Goal: Information Seeking & Learning: Learn about a topic

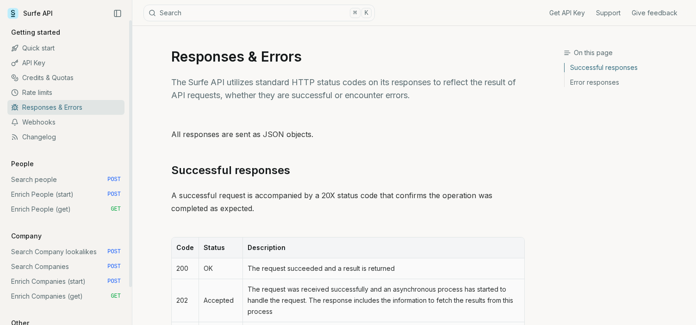
click at [46, 50] on link "Quick start" at bounding box center [65, 48] width 117 height 15
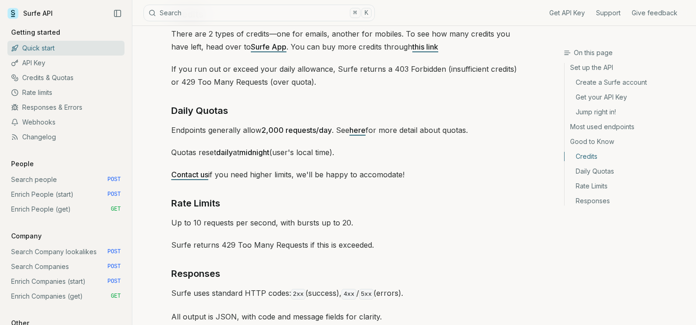
scroll to position [1421, 0]
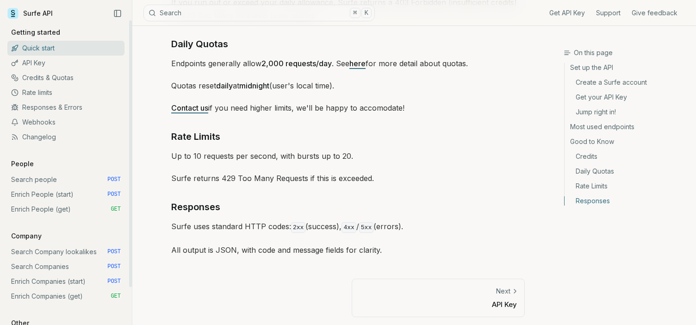
click at [45, 61] on link "API Key" at bounding box center [65, 63] width 117 height 15
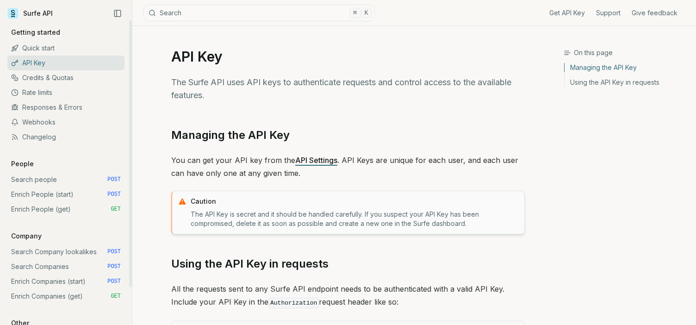
click at [57, 81] on link "Credits & Quotas" at bounding box center [65, 77] width 117 height 15
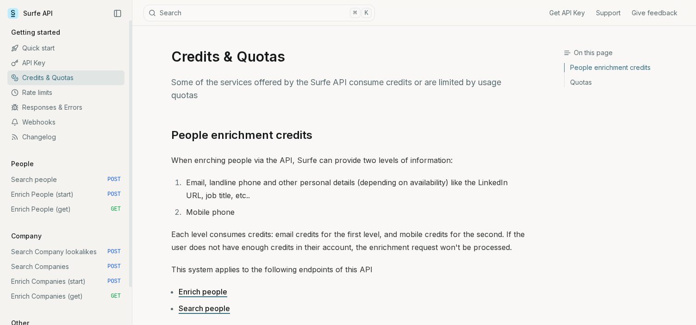
click at [53, 93] on link "Rate limits" at bounding box center [65, 92] width 117 height 15
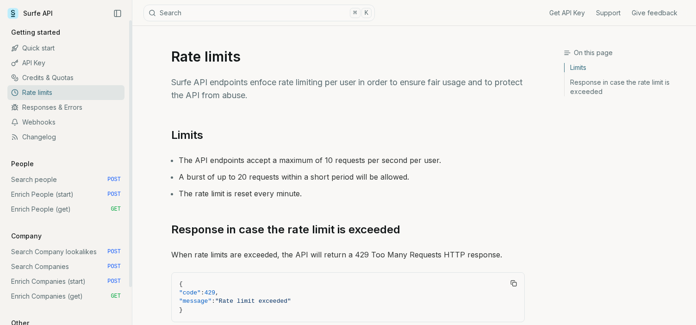
click at [54, 109] on link "Responses & Errors" at bounding box center [65, 107] width 117 height 15
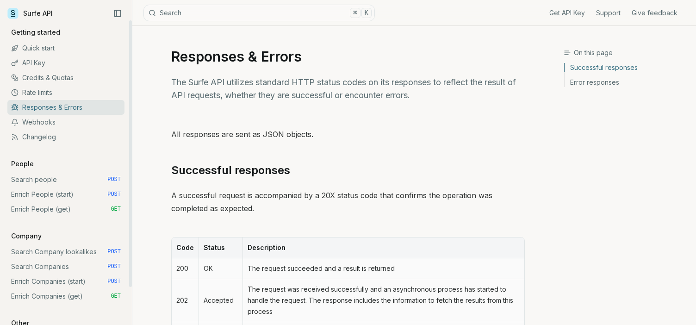
click at [42, 123] on link "Webhooks" at bounding box center [65, 122] width 117 height 15
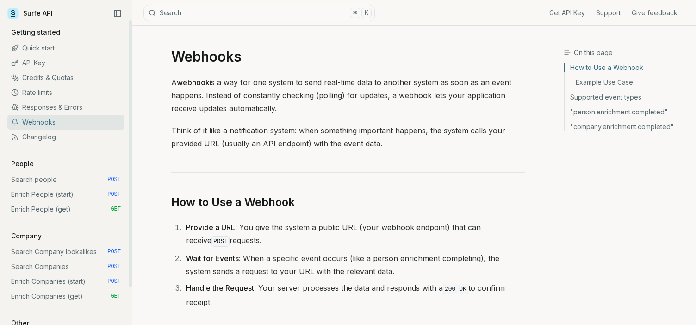
click at [55, 139] on link "Changelog" at bounding box center [65, 137] width 117 height 15
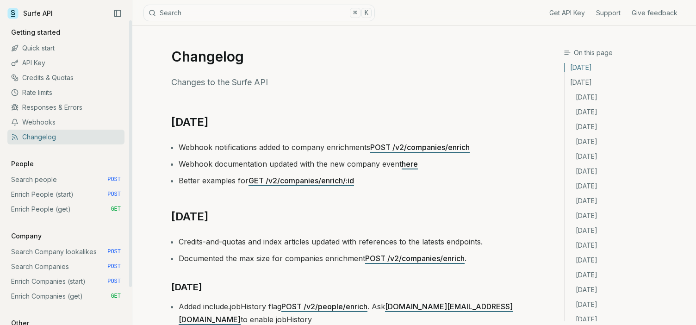
click at [57, 178] on link "Search people POST" at bounding box center [65, 179] width 117 height 15
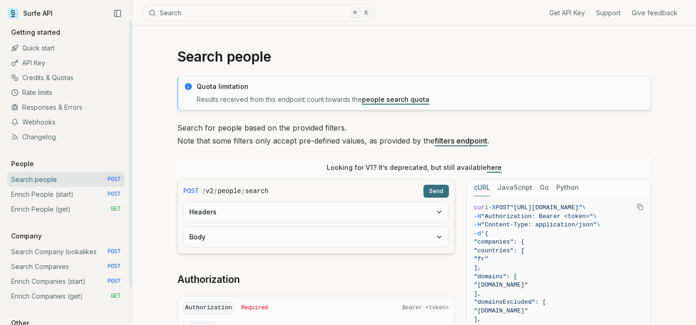
click at [62, 198] on link "Enrich People (start) POST" at bounding box center [65, 194] width 117 height 15
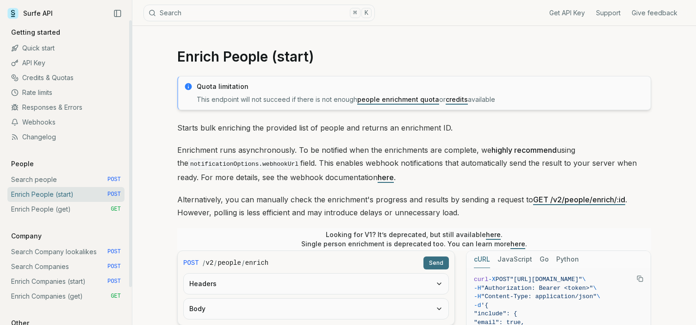
click at [65, 212] on link "Enrich People (get) GET" at bounding box center [65, 209] width 117 height 15
